Goal: Task Accomplishment & Management: Manage account settings

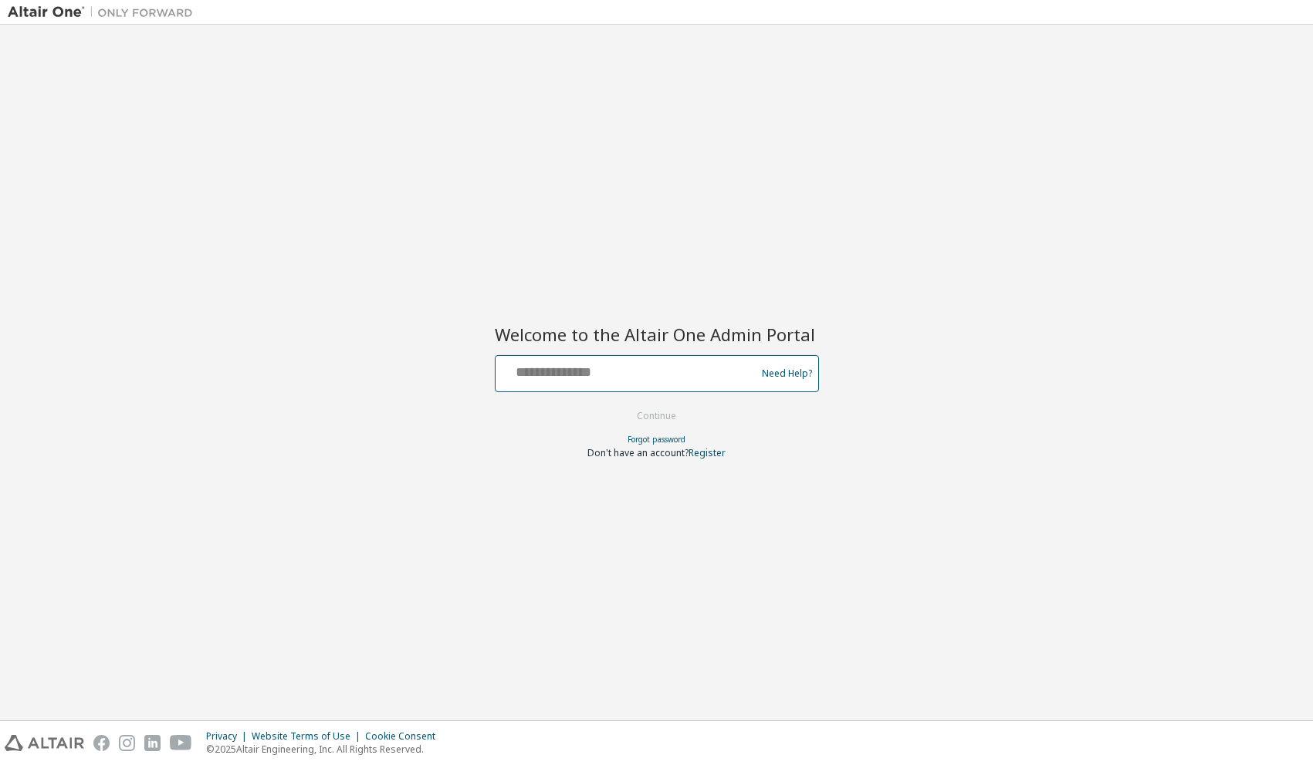
click at [653, 361] on input "text" at bounding box center [628, 370] width 253 height 22
type input "**********"
click at [659, 423] on button "Continue" at bounding box center [657, 416] width 72 height 23
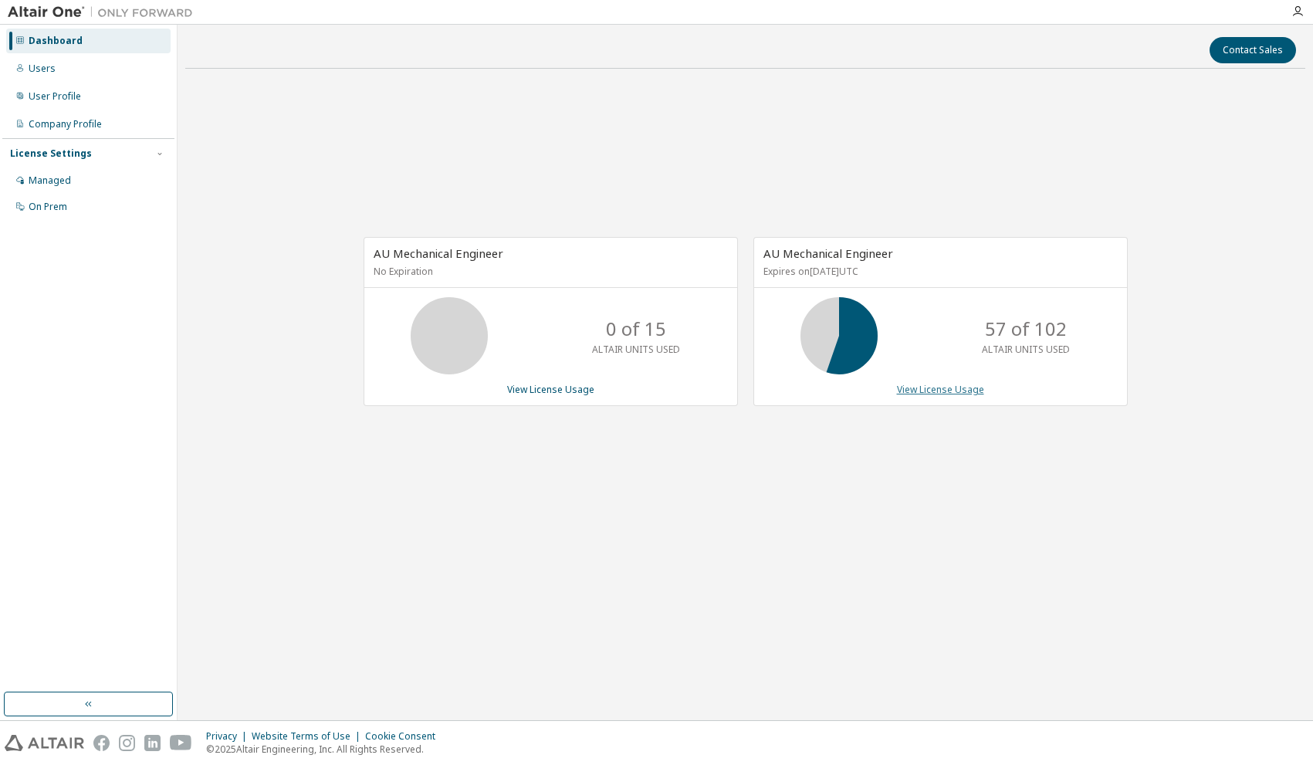
click at [928, 391] on link "View License Usage" at bounding box center [940, 389] width 87 height 13
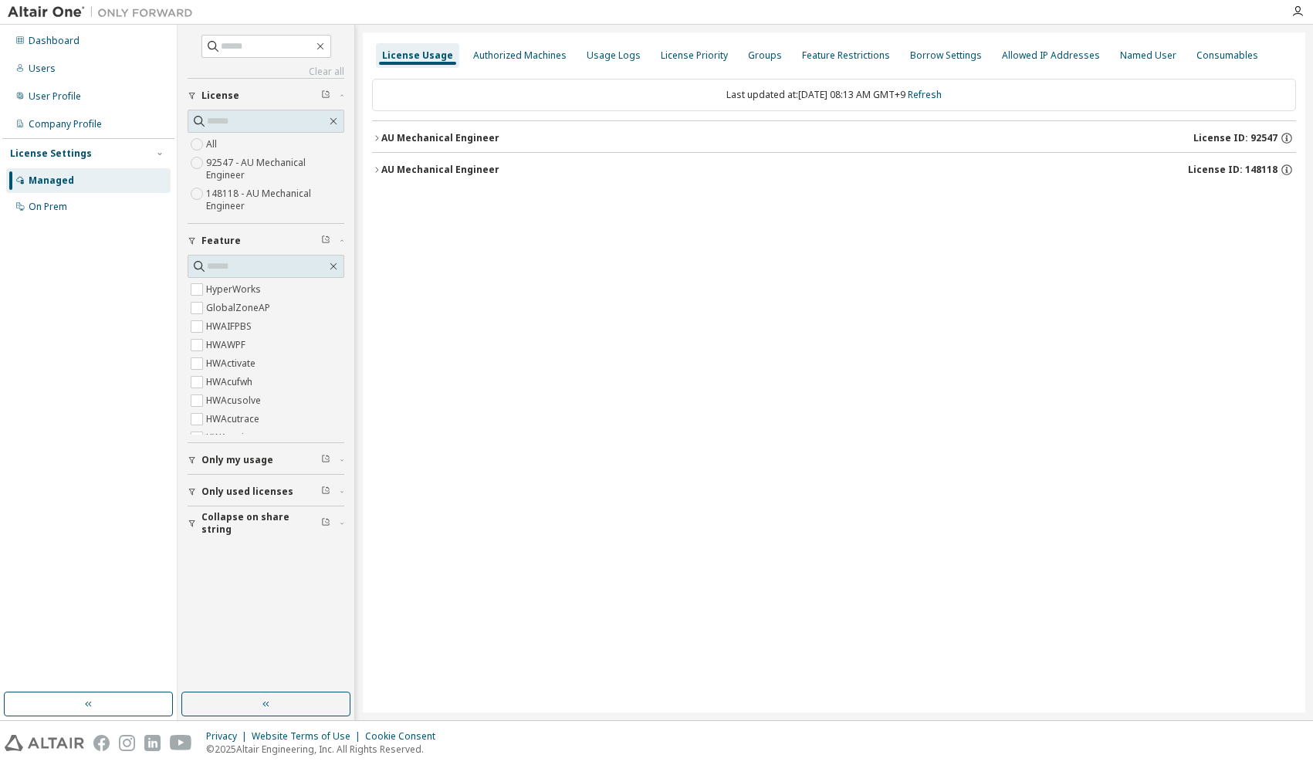
click at [375, 168] on icon "button" at bounding box center [376, 169] width 9 height 9
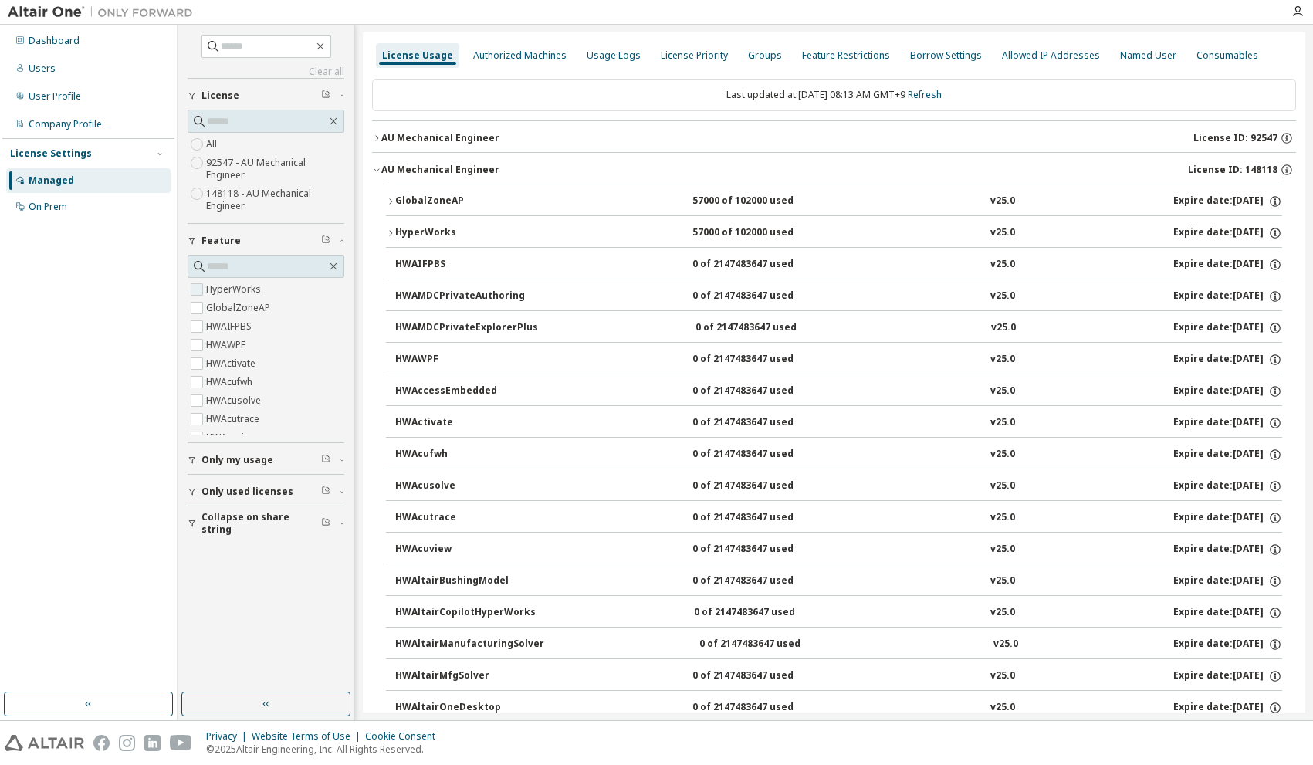
click at [232, 291] on label "HyperWorks" at bounding box center [235, 289] width 58 height 19
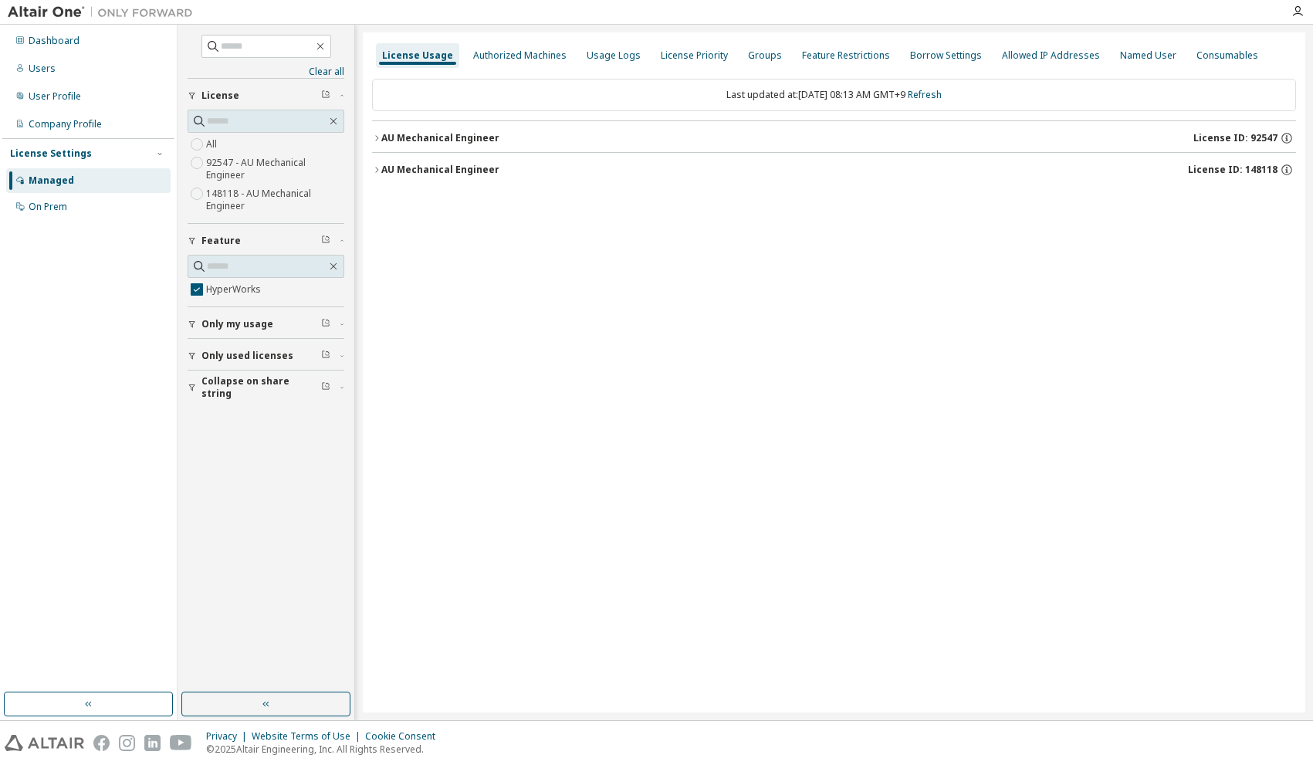
click at [192, 388] on icon "button" at bounding box center [192, 387] width 9 height 9
click at [193, 358] on icon "button" at bounding box center [192, 355] width 9 height 9
click at [191, 238] on icon "button" at bounding box center [192, 240] width 9 height 9
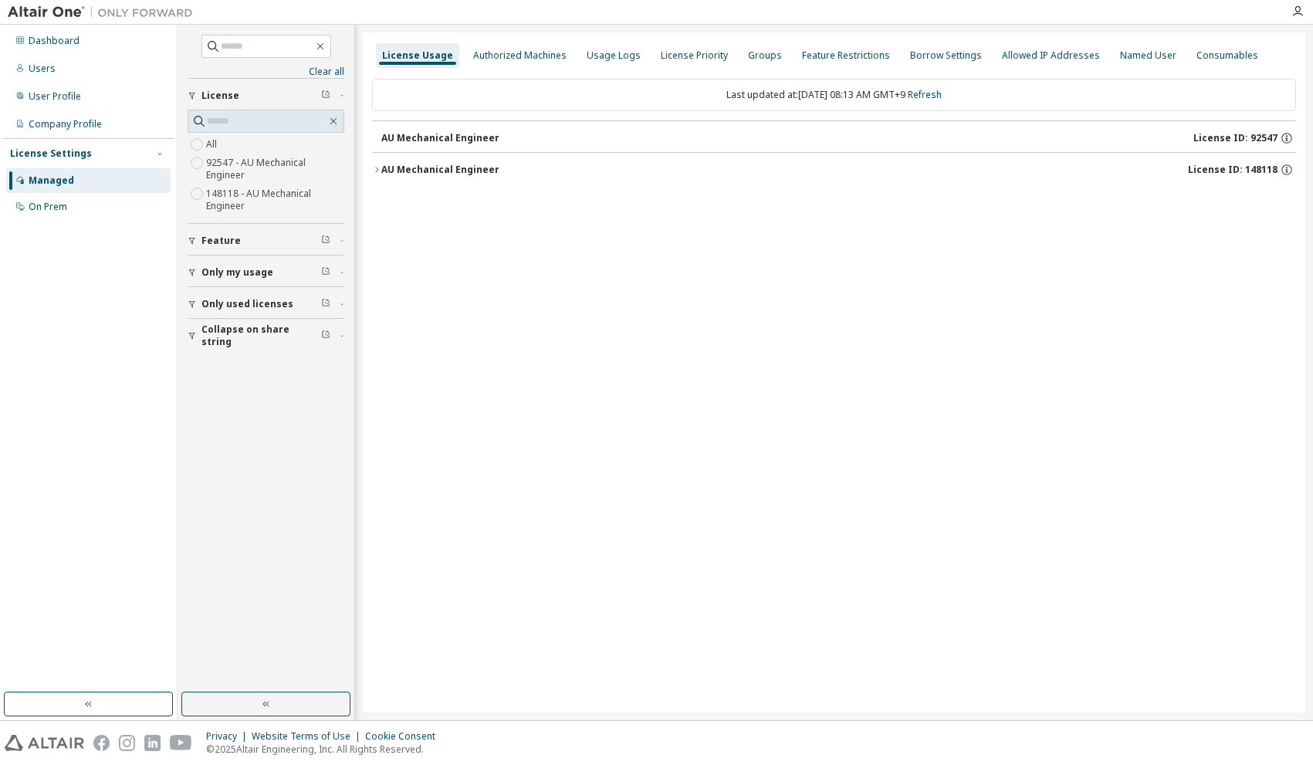
click at [344, 337] on icon "button" at bounding box center [341, 336] width 9 height 5
click at [342, 307] on span "button" at bounding box center [342, 304] width 5 height 9
click at [341, 237] on span "button" at bounding box center [342, 240] width 5 height 9
click at [242, 615] on div "Clear all Collapse on share string Yes No Only used licenses Yes No Only my usa…" at bounding box center [266, 358] width 172 height 663
click at [375, 171] on icon "button" at bounding box center [376, 169] width 9 height 9
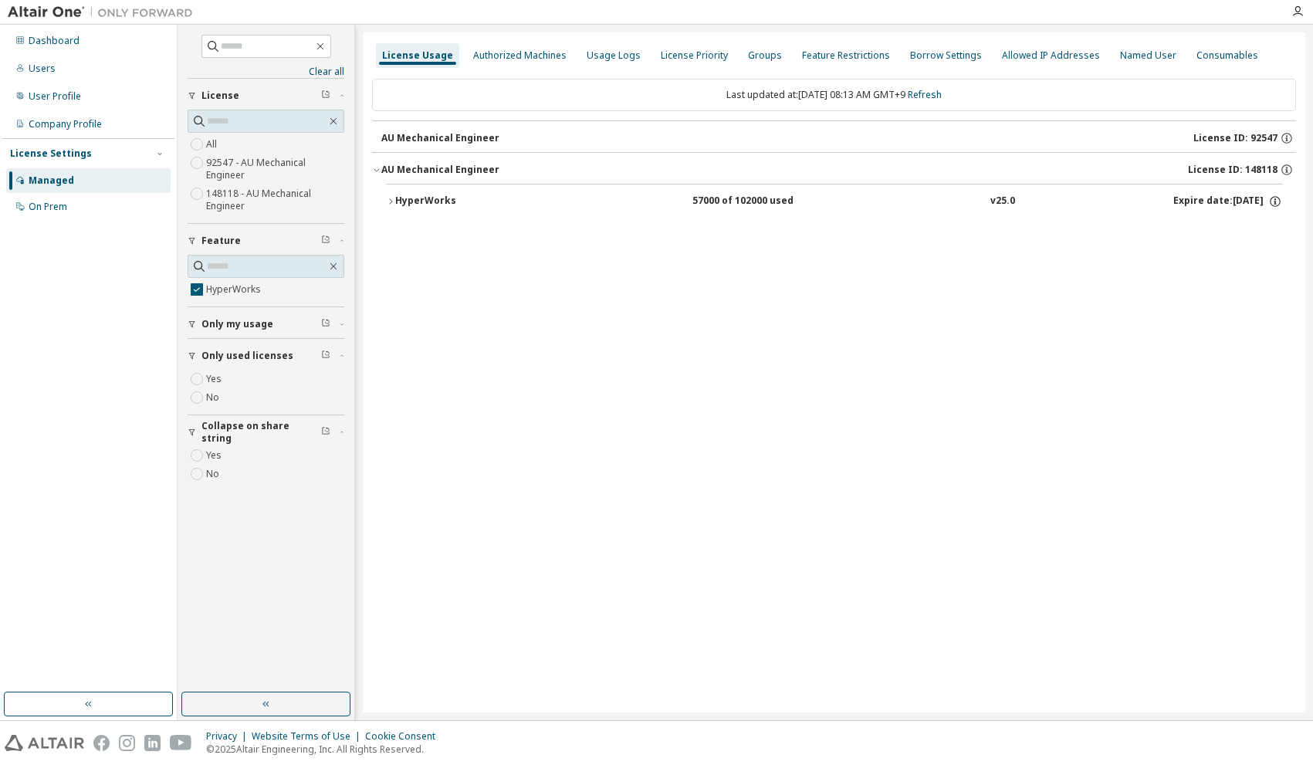
click at [391, 205] on icon "button" at bounding box center [390, 201] width 9 height 9
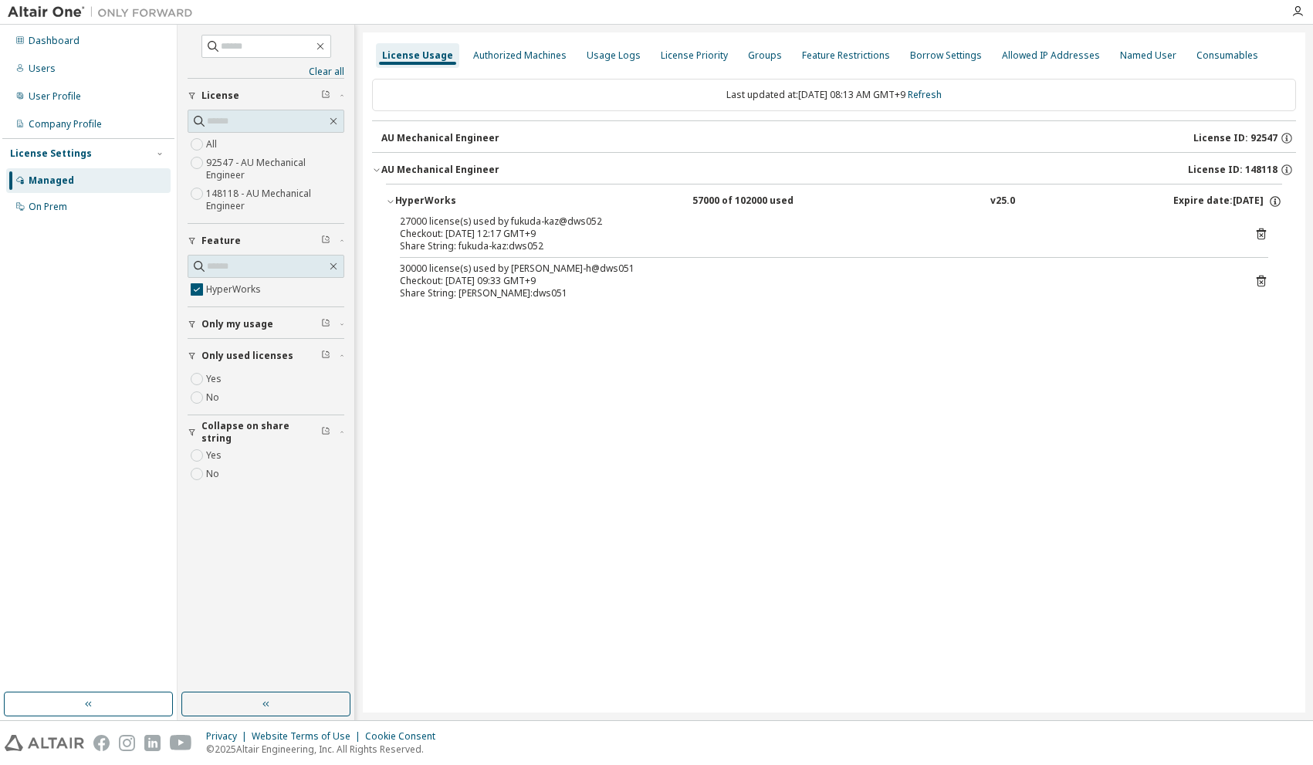
click at [487, 371] on div "License Usage Authorized Machines Usage Logs License Priority Groups Feature Re…" at bounding box center [834, 372] width 943 height 680
click at [80, 34] on div "Dashboard" at bounding box center [88, 41] width 164 height 25
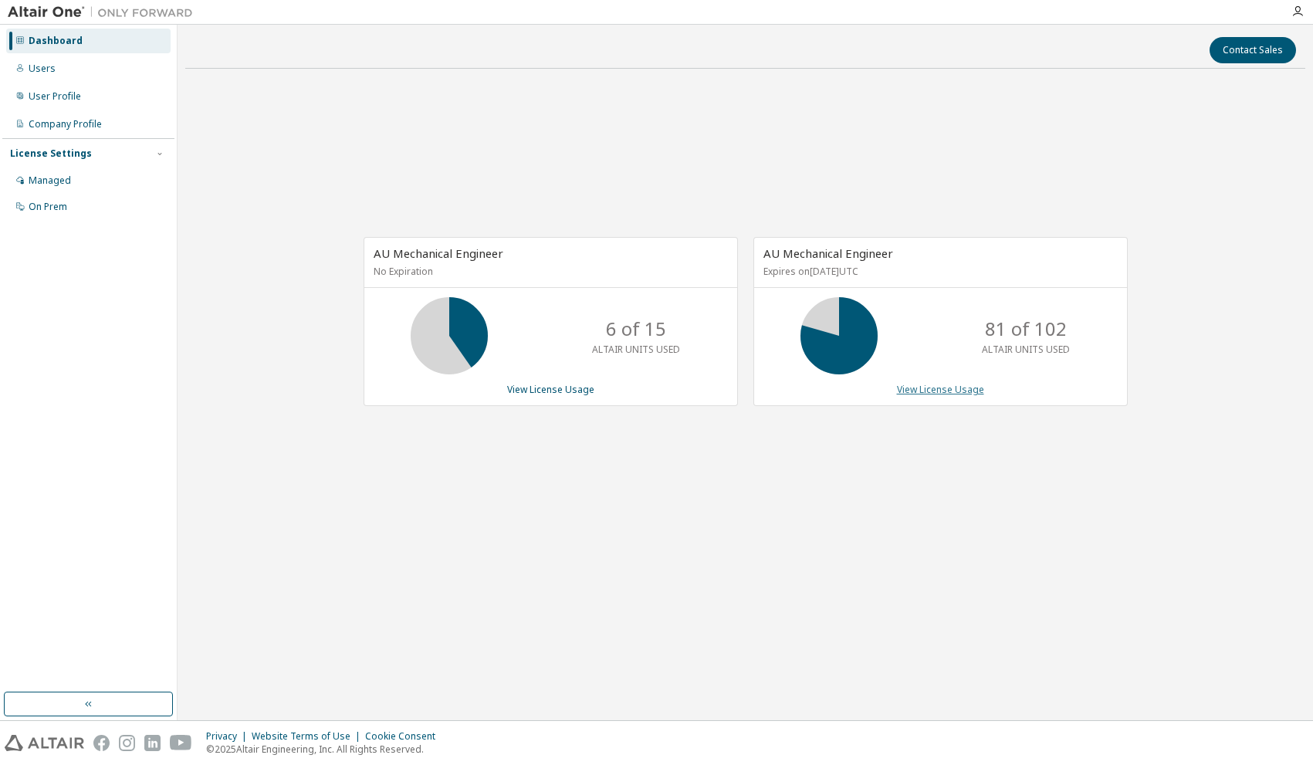
click at [918, 395] on link "View License Usage" at bounding box center [940, 389] width 87 height 13
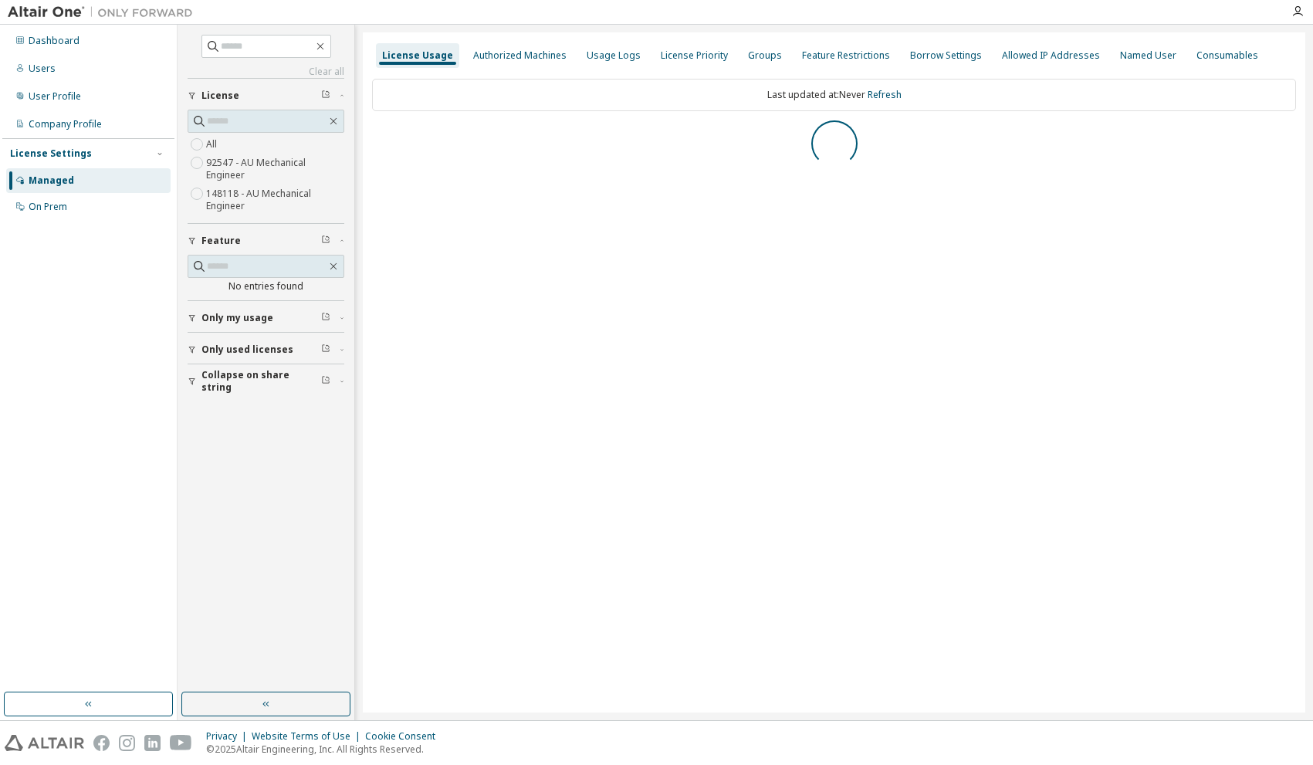
click at [341, 347] on span "button" at bounding box center [342, 349] width 5 height 9
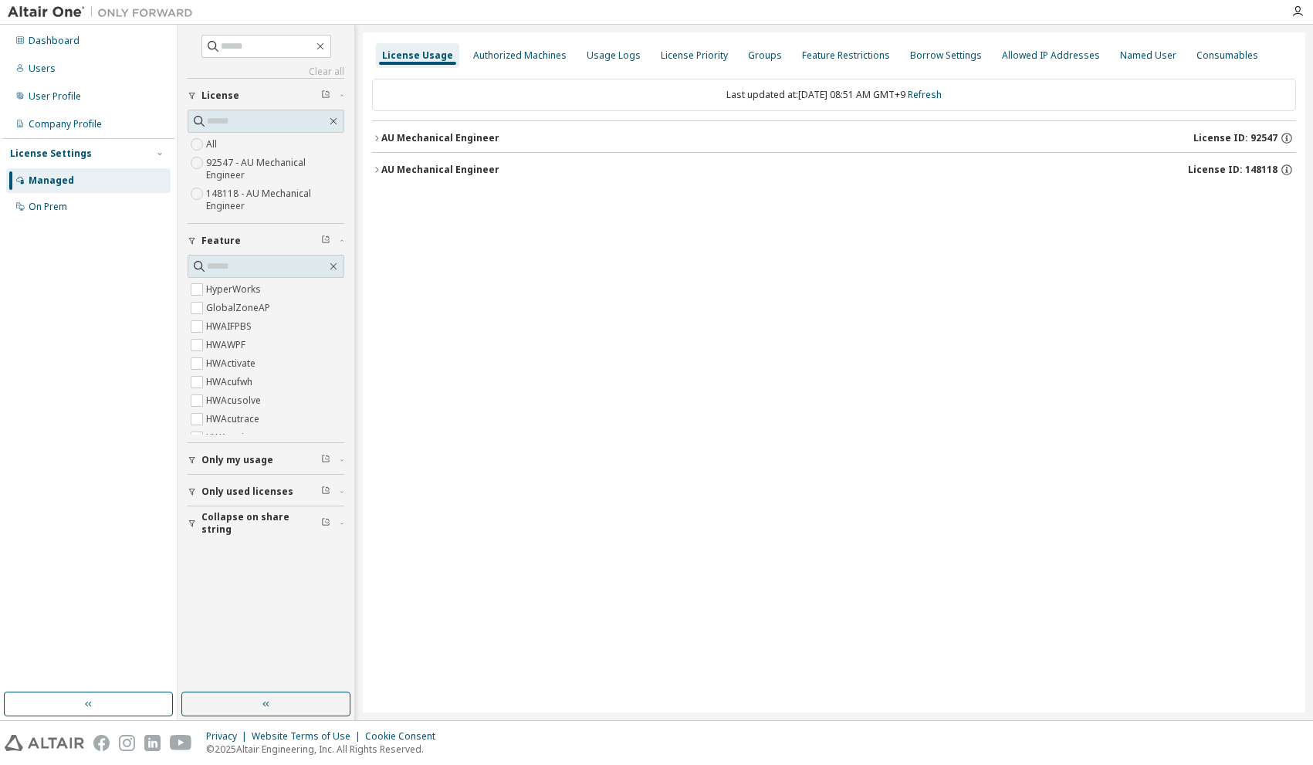
click at [337, 524] on icon "button" at bounding box center [341, 523] width 9 height 5
click at [344, 490] on icon "button" at bounding box center [341, 492] width 9 height 5
click at [342, 386] on icon "button" at bounding box center [341, 387] width 9 height 5
click at [342, 357] on icon "button" at bounding box center [342, 356] width 3 height 2
click at [345, 393] on div "Clear all Collapse on share string Only used licenses Only my usage Feature Hyp…" at bounding box center [266, 358] width 172 height 663
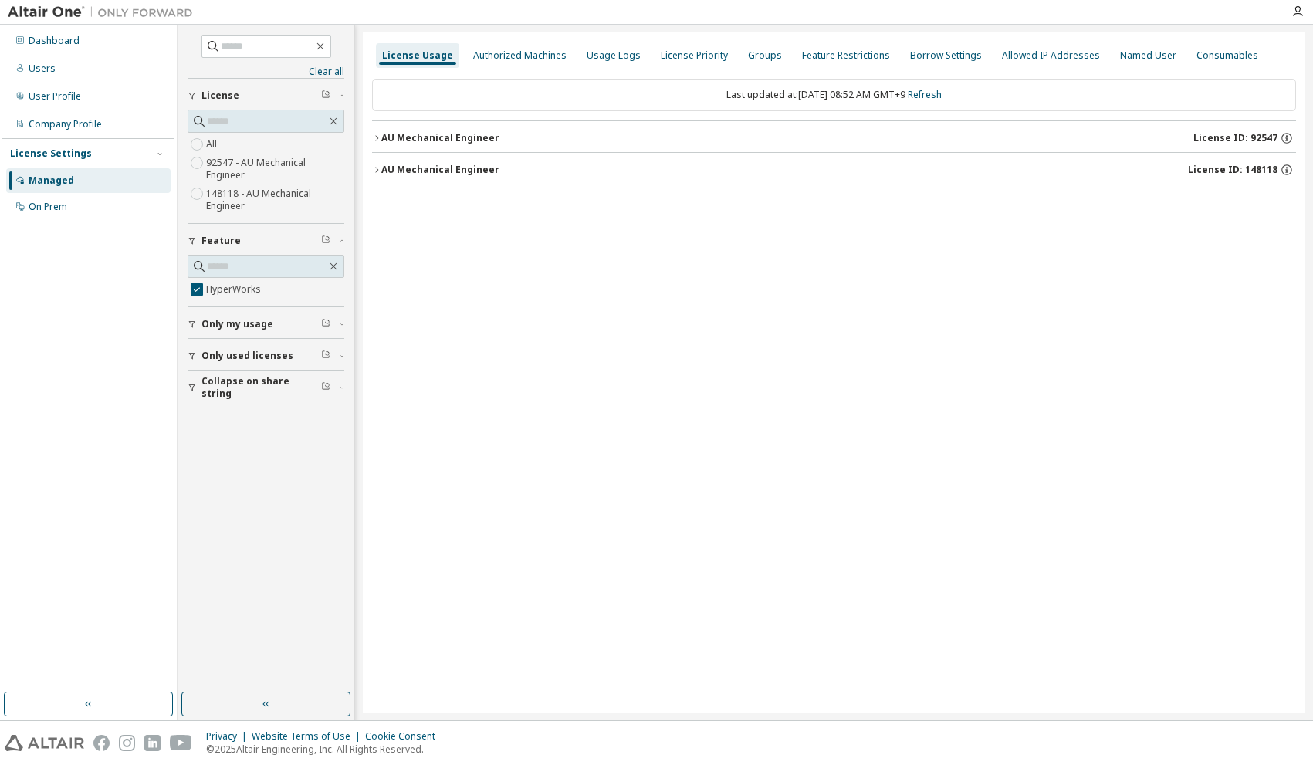
click at [344, 388] on icon "button" at bounding box center [341, 387] width 9 height 5
click at [344, 357] on icon "button" at bounding box center [341, 356] width 9 height 5
click at [375, 135] on icon "button" at bounding box center [376, 138] width 9 height 9
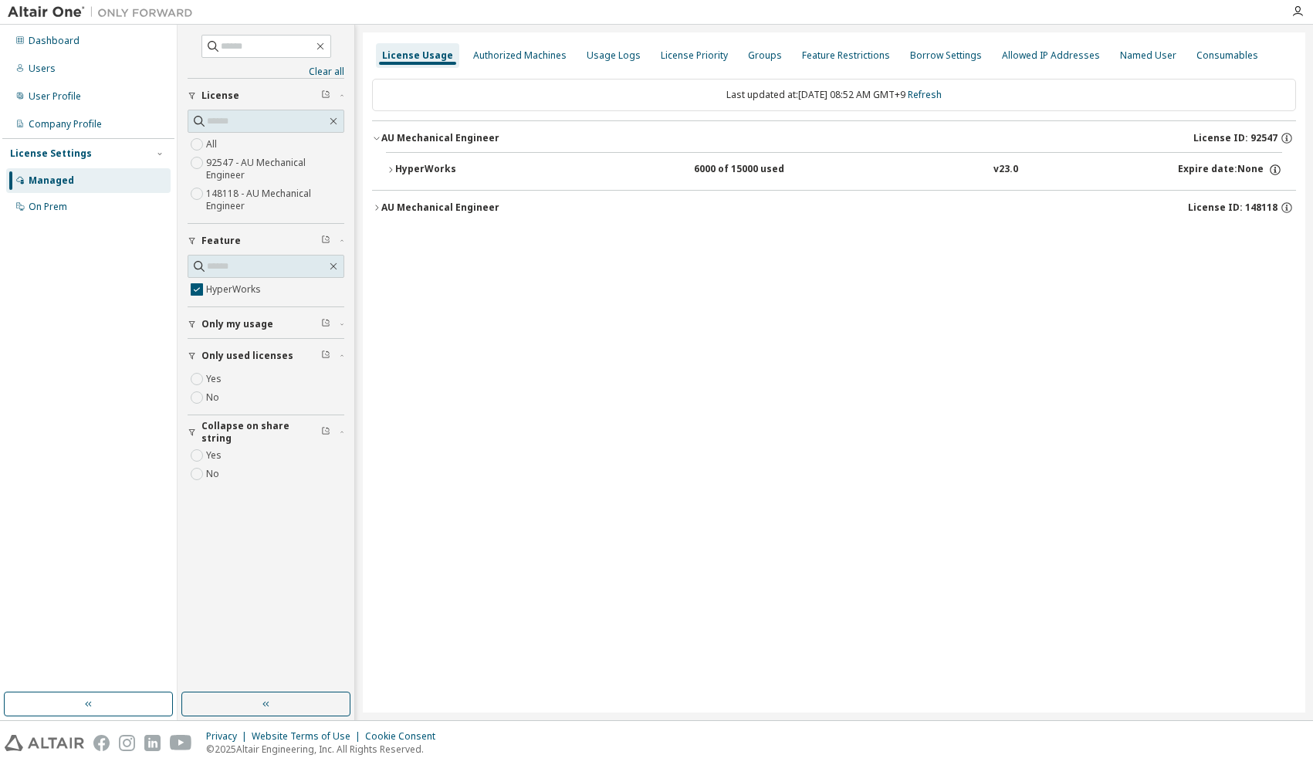
click at [391, 168] on icon "button" at bounding box center [390, 169] width 9 height 9
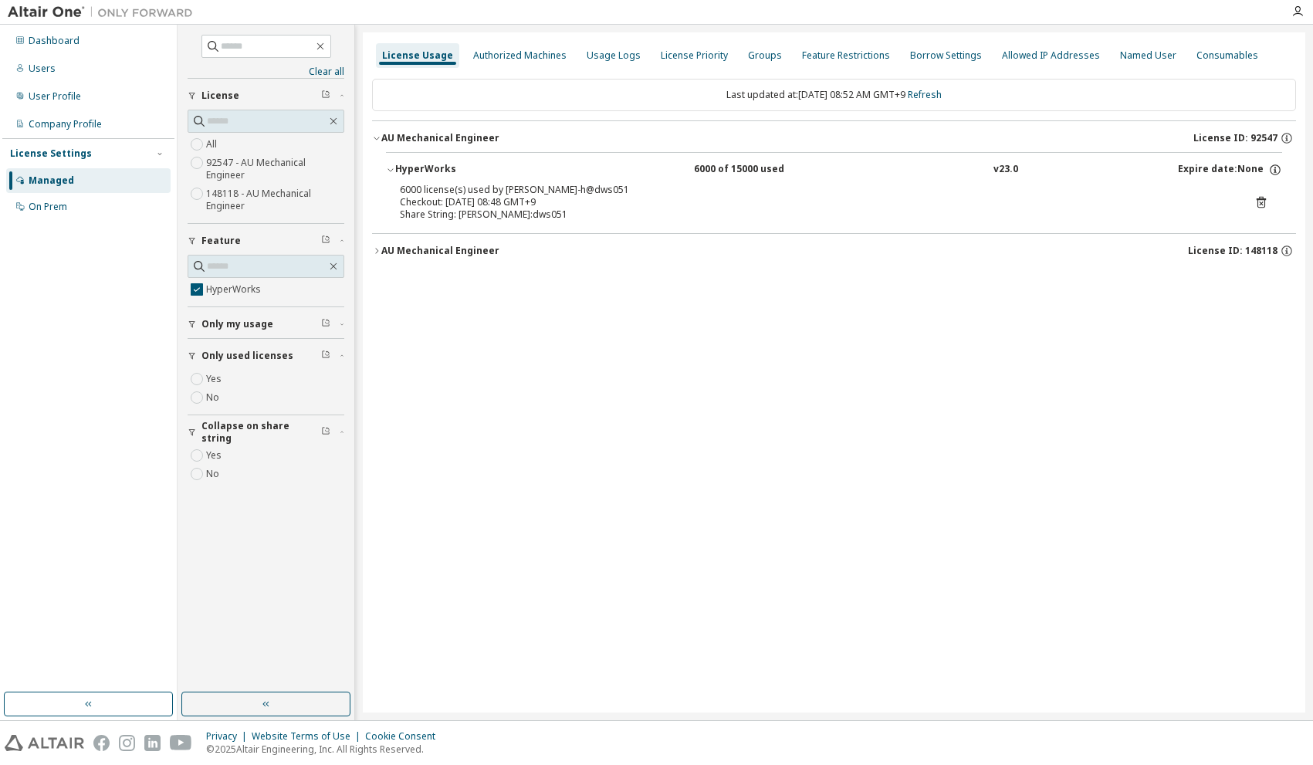
click at [375, 249] on icon "button" at bounding box center [376, 250] width 9 height 9
click at [391, 286] on icon "button" at bounding box center [390, 282] width 9 height 9
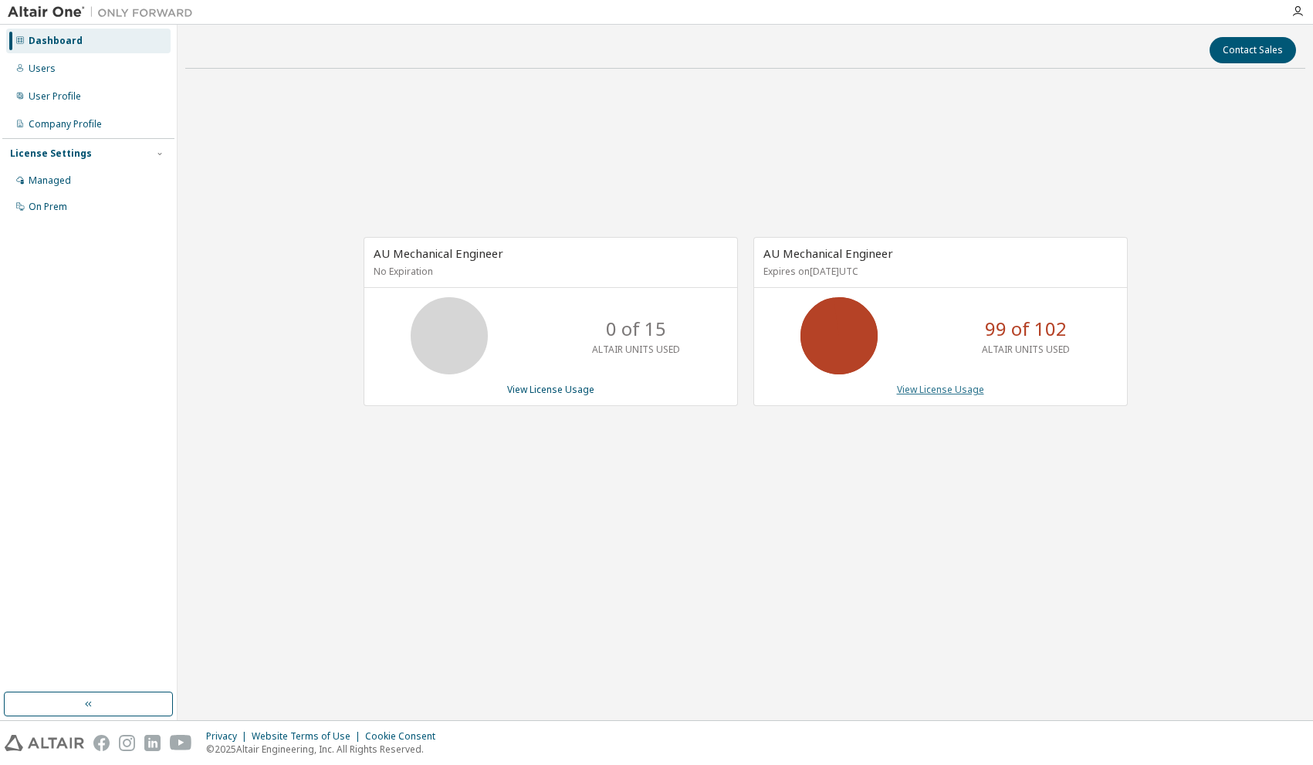
click at [928, 393] on link "View License Usage" at bounding box center [940, 389] width 87 height 13
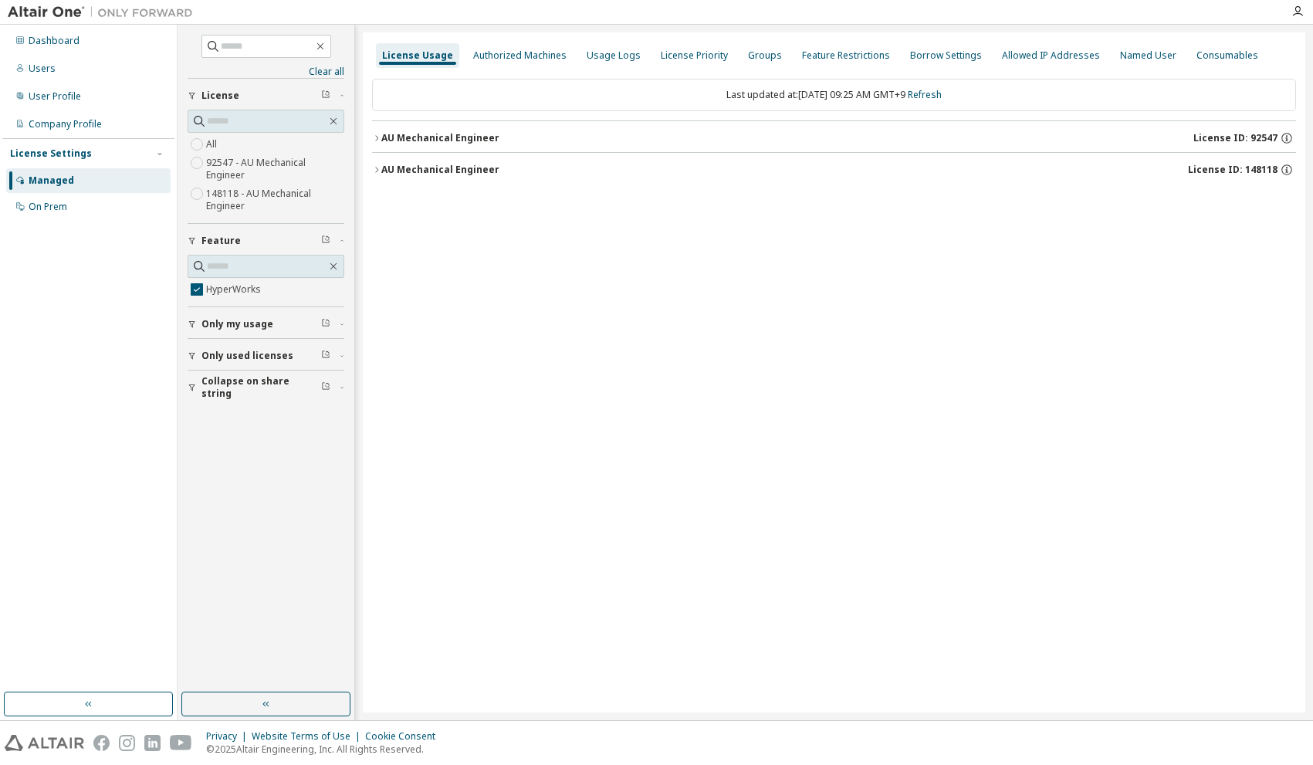
click at [339, 354] on icon "button" at bounding box center [341, 356] width 9 height 5
click at [344, 389] on icon "button" at bounding box center [341, 387] width 9 height 5
click at [378, 171] on icon "button" at bounding box center [376, 169] width 9 height 9
click at [386, 197] on icon "button" at bounding box center [390, 201] width 9 height 9
